Goal: Task Accomplishment & Management: Use online tool/utility

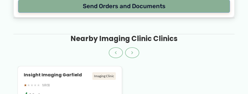
scroll to position [573, 0]
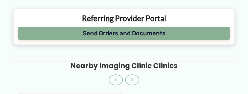
click at [137, 40] on button "Send Orders and Documents" at bounding box center [124, 33] width 212 height 13
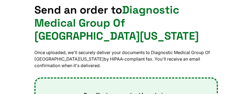
scroll to position [136, 0]
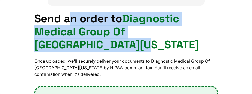
drag, startPoint x: 68, startPoint y: 22, endPoint x: 113, endPoint y: 52, distance: 54.1
click at [141, 47] on h1 "Send an order to Diagnostic Medical Group Of [GEOGRAPHIC_DATA][US_STATE]" at bounding box center [125, 31] width 183 height 39
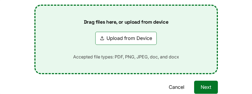
click at [67, 49] on div "Drag files here, or upload from device Upload from Device Accepted file types: …" at bounding box center [125, 40] width 123 height 68
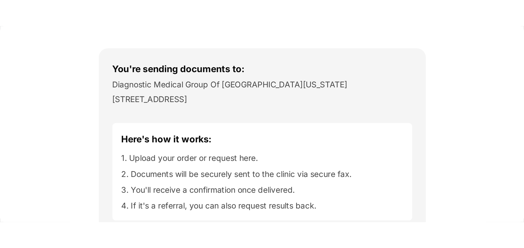
scroll to position [55, 0]
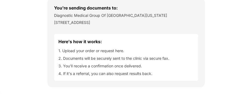
click at [70, 15] on p "Diagnostic Medical Group Of [GEOGRAPHIC_DATA][US_STATE]" at bounding box center [126, 15] width 144 height 5
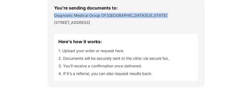
click at [70, 15] on p "Diagnostic Medical Group Of [GEOGRAPHIC_DATA][US_STATE]" at bounding box center [126, 15] width 144 height 5
copy p "Diagnostic Medical Group Of [GEOGRAPHIC_DATA][US_STATE]"
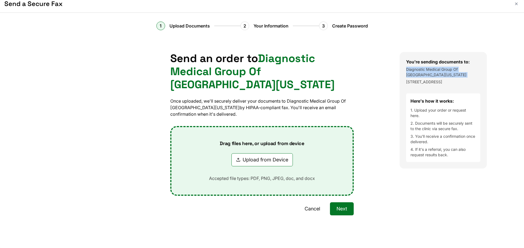
scroll to position [5, 0]
click at [247, 94] on li "1. Upload your order or request here." at bounding box center [442, 113] width 65 height 11
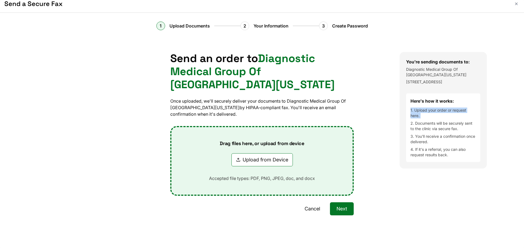
click at [247, 94] on div "Here's how it works: 1. Upload your order or request here. 2. Documents will be…" at bounding box center [443, 128] width 74 height 69
click at [247, 94] on li "3. You'll receive a confirmation once delivered." at bounding box center [442, 139] width 65 height 11
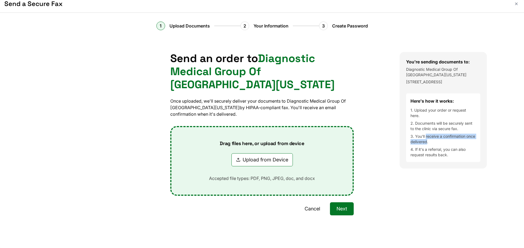
click at [247, 94] on li "3. You'll receive a confirmation once delivered." at bounding box center [442, 139] width 65 height 11
click at [247, 94] on li "2. Documents will be securely sent to the clinic via secure fax." at bounding box center [442, 126] width 65 height 11
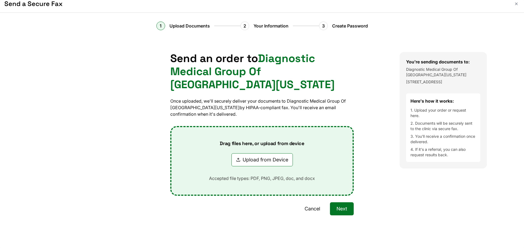
click at [247, 94] on li "1. Upload your order or request here." at bounding box center [442, 113] width 65 height 11
click at [209, 94] on div "Send an order to Diagnostic Medical Group Of [GEOGRAPHIC_DATA][US_STATE] Once u…" at bounding box center [261, 147] width 183 height 190
click at [208, 94] on p "Once uploaded, we'll securely deliver your documents to Diagnostic Medical Grou…" at bounding box center [261, 108] width 183 height 20
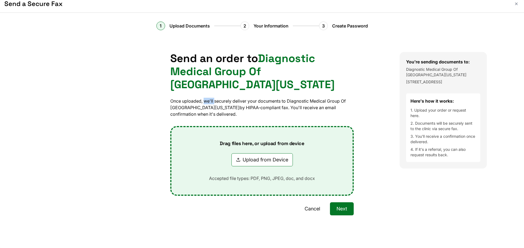
click at [208, 94] on p "Once uploaded, we'll securely deliver your documents to Diagnostic Medical Grou…" at bounding box center [261, 108] width 183 height 20
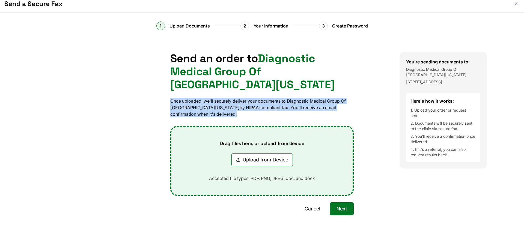
click at [208, 94] on p "Once uploaded, we'll securely deliver your documents to Diagnostic Medical Grou…" at bounding box center [261, 108] width 183 height 20
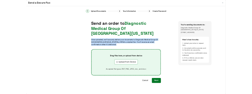
scroll to position [0, 0]
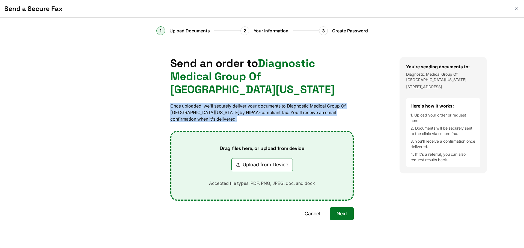
click at [214, 94] on p "Once uploaded, we'll securely deliver your documents to Diagnostic Medical Grou…" at bounding box center [261, 113] width 183 height 20
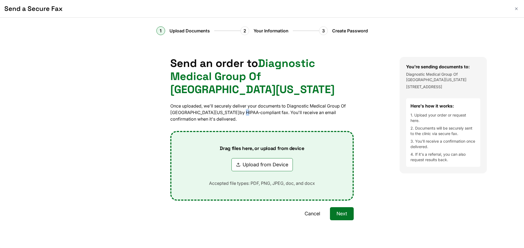
click at [214, 94] on p "Once uploaded, we'll securely deliver your documents to Diagnostic Medical Grou…" at bounding box center [261, 113] width 183 height 20
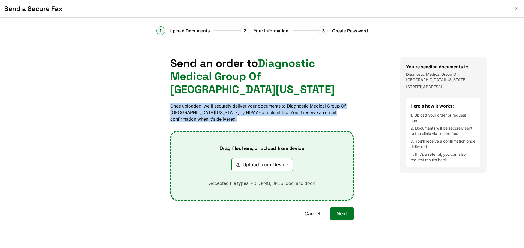
click at [214, 94] on p "Once uploaded, we'll securely deliver your documents to Diagnostic Medical Grou…" at bounding box center [261, 113] width 183 height 20
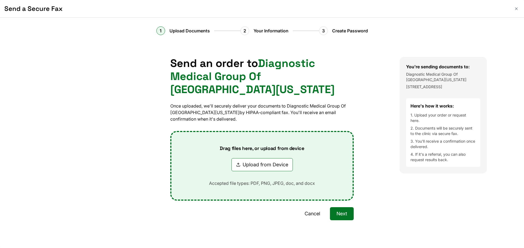
click at [235, 94] on h1 "Send an order to Diagnostic Medical Group Of [GEOGRAPHIC_DATA][US_STATE]" at bounding box center [261, 76] width 183 height 39
